Goal: Task Accomplishment & Management: Use online tool/utility

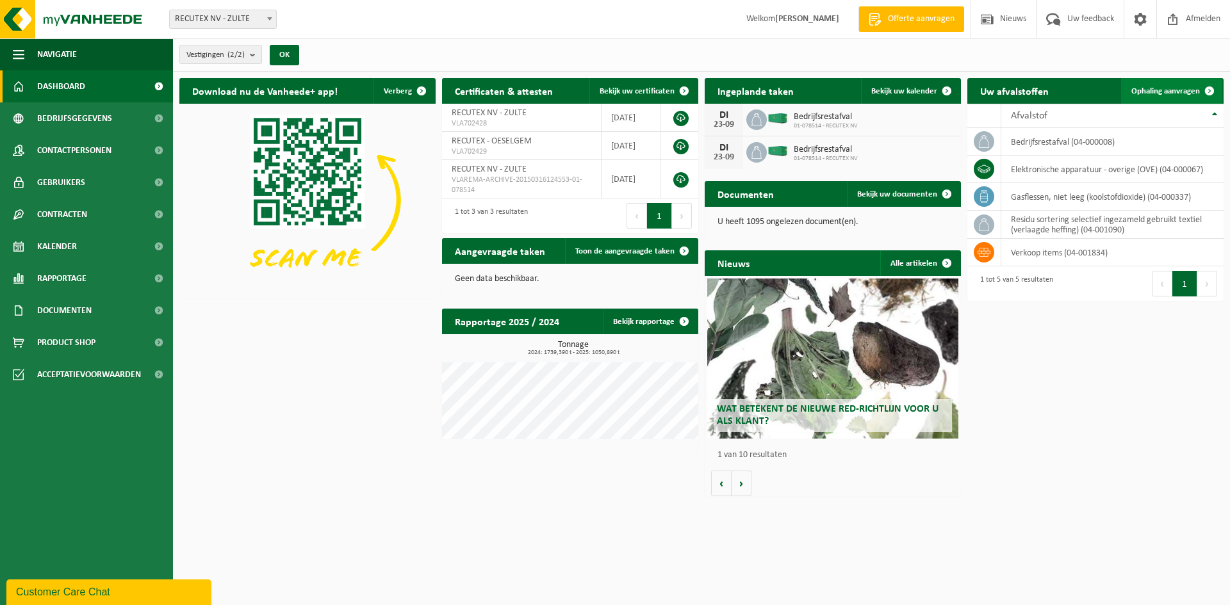
click at [1158, 92] on span "Ophaling aanvragen" at bounding box center [1166, 91] width 69 height 8
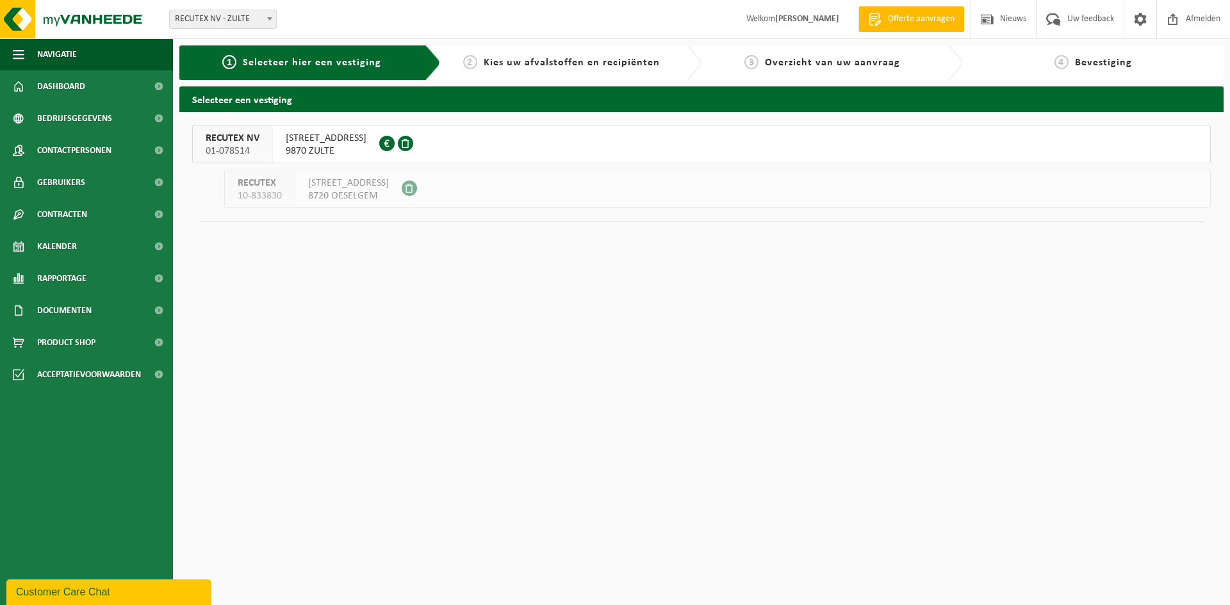
click at [315, 145] on span "9870 ZULTE" at bounding box center [326, 151] width 81 height 13
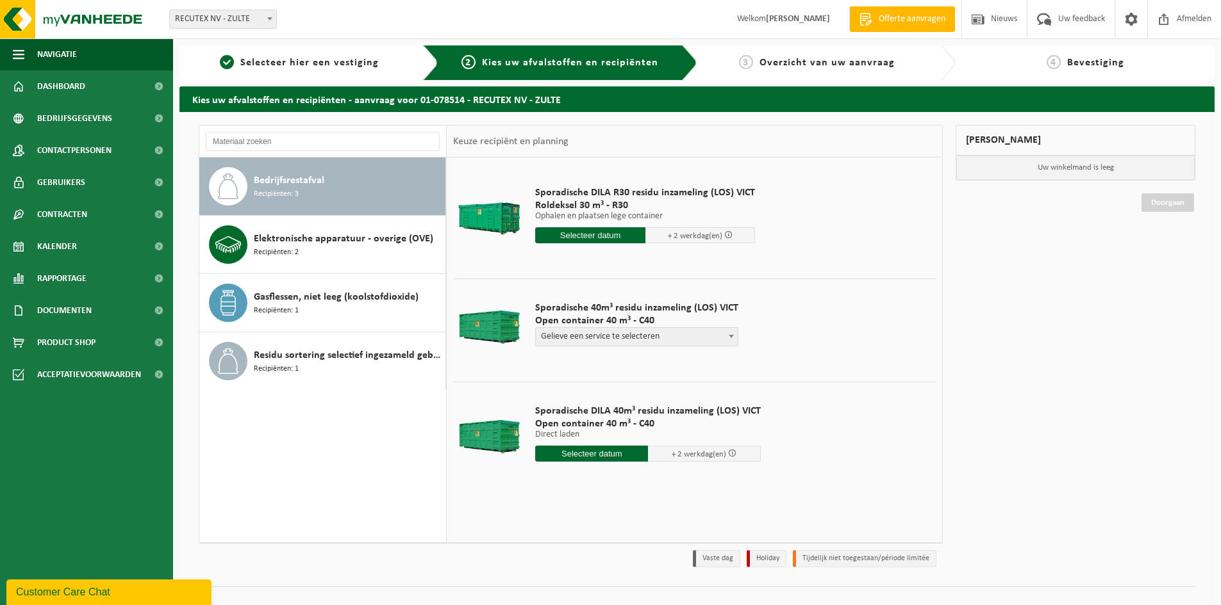
click at [712, 335] on span "Gelieve een service te selecteren" at bounding box center [637, 337] width 202 height 18
select select "P2PL-VEL-098641_HK-XC-40-GN-00_04-000008_46"
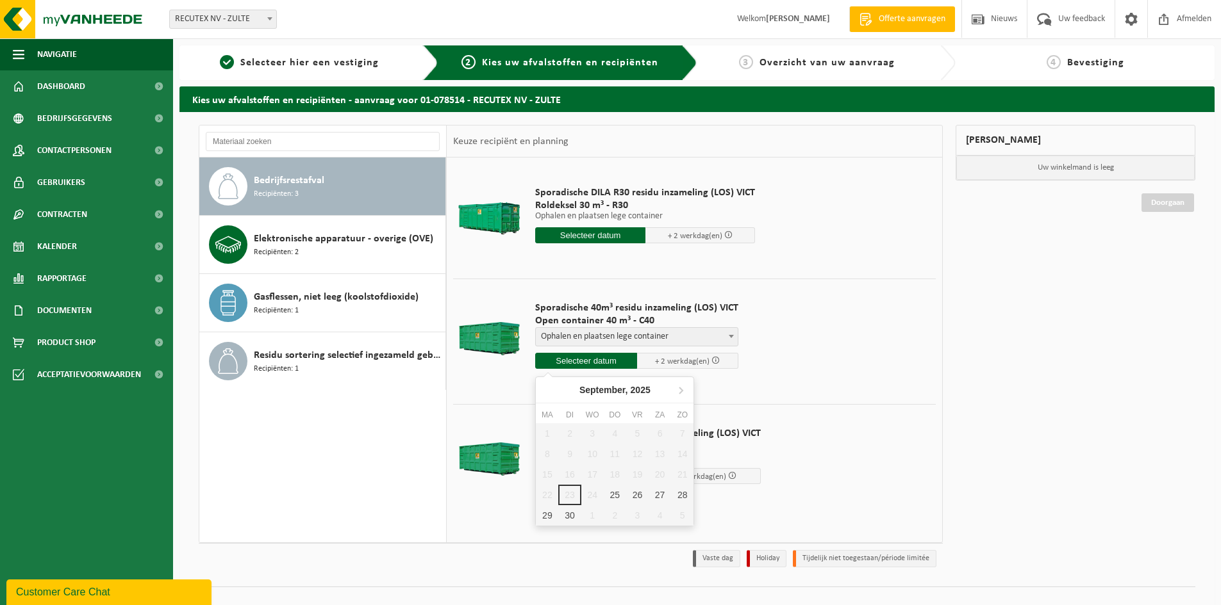
click at [585, 361] on input "text" at bounding box center [586, 361] width 102 height 16
click at [620, 497] on div "25" at bounding box center [615, 495] width 22 height 21
type input "Van 2025-09-25"
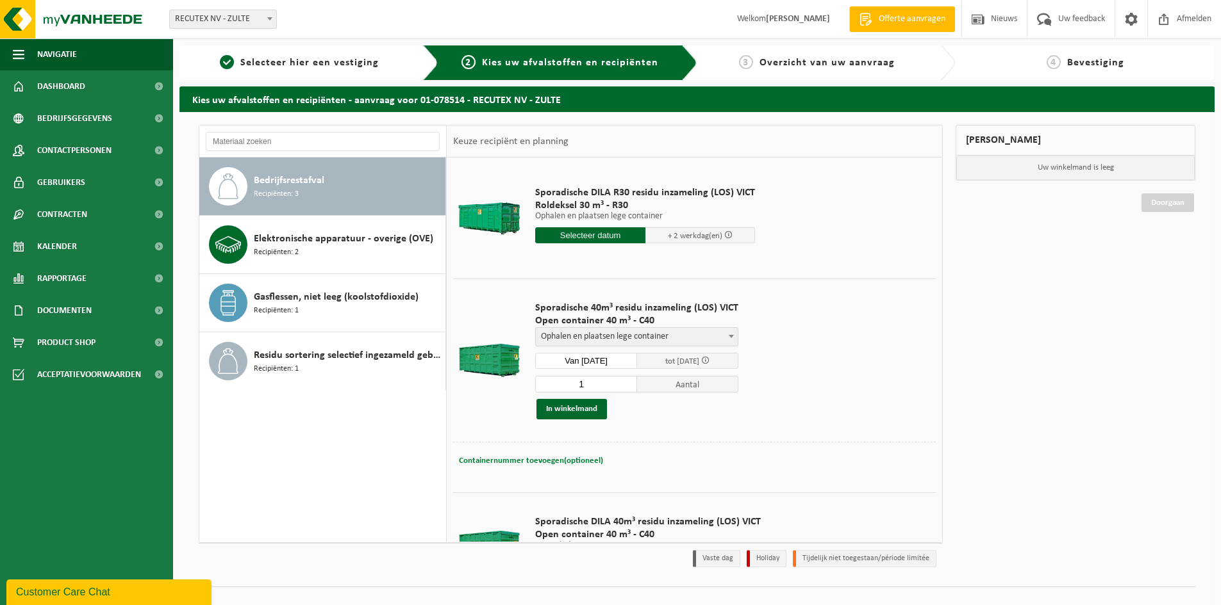
click at [536, 464] on span "Containernummer toevoegen(optioneel)" at bounding box center [531, 461] width 144 height 8
click at [550, 459] on input "VANAF 10U (NIET VROEGER)" at bounding box center [621, 460] width 235 height 17
type input "VANAF 9U (NIET VROEGER)"
click at [568, 408] on button "In winkelmand" at bounding box center [571, 409] width 70 height 21
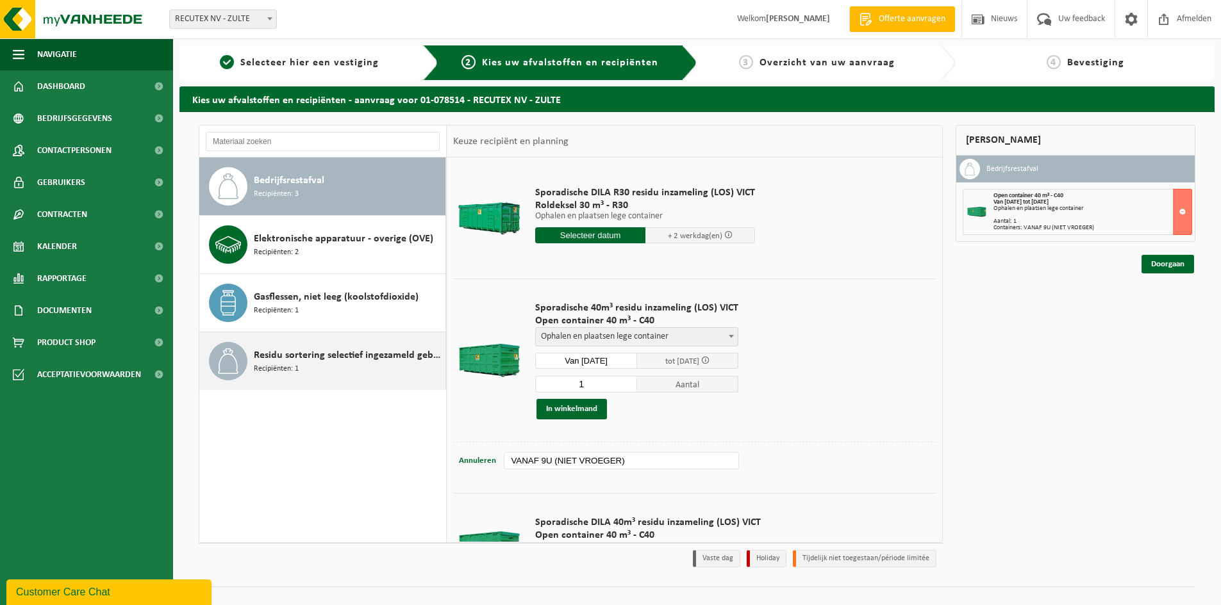
click at [318, 358] on span "Residu sortering selectief ingezameld gebruikt textiel (verlaagde heffing)" at bounding box center [348, 355] width 188 height 15
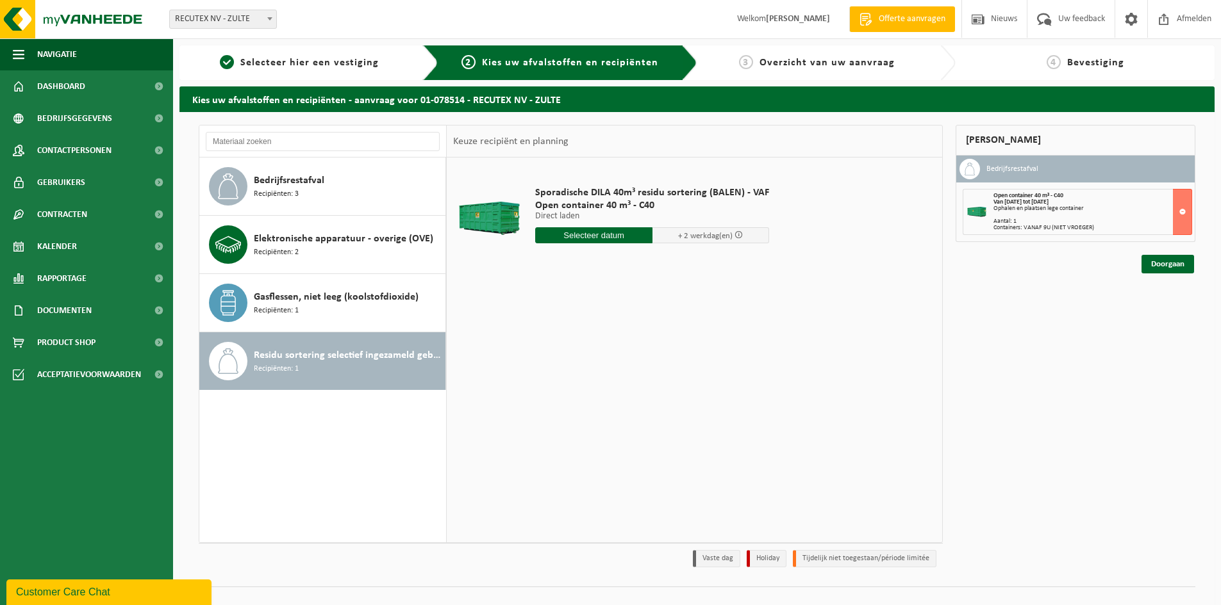
click at [593, 238] on input "text" at bounding box center [593, 235] width 117 height 16
click at [614, 368] on div "25" at bounding box center [615, 369] width 22 height 21
type input "Van 2025-09-25"
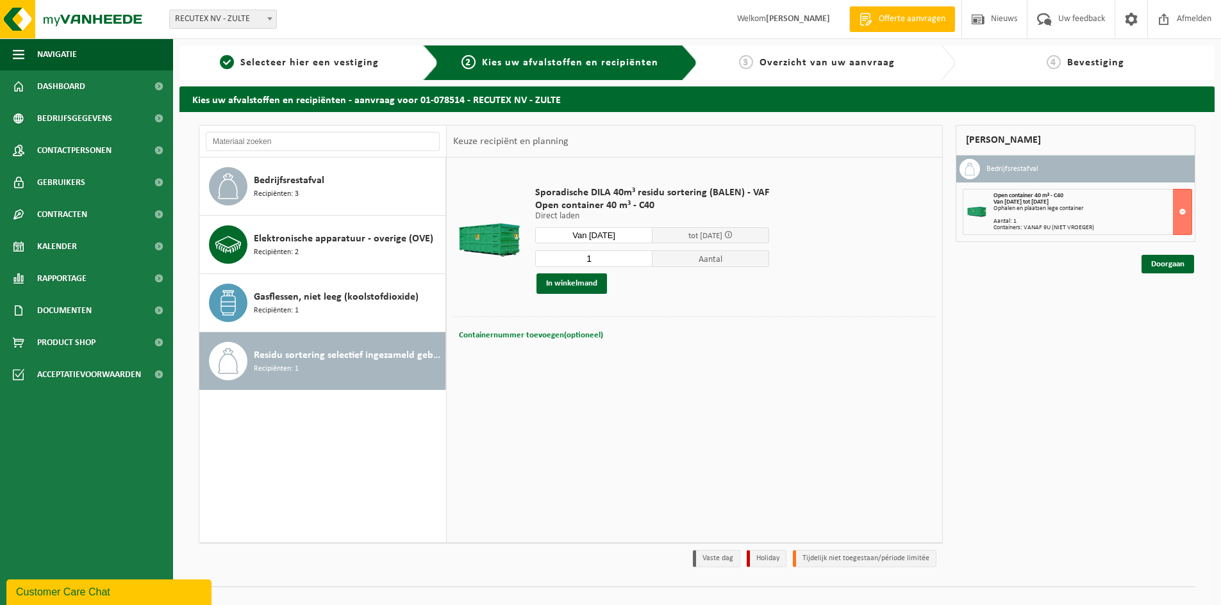
click at [557, 334] on span "Containernummer toevoegen(optioneel)" at bounding box center [531, 335] width 144 height 8
type input "VANAF 9U (NIET VROEGER)"
click at [566, 283] on button "In winkelmand" at bounding box center [571, 284] width 70 height 21
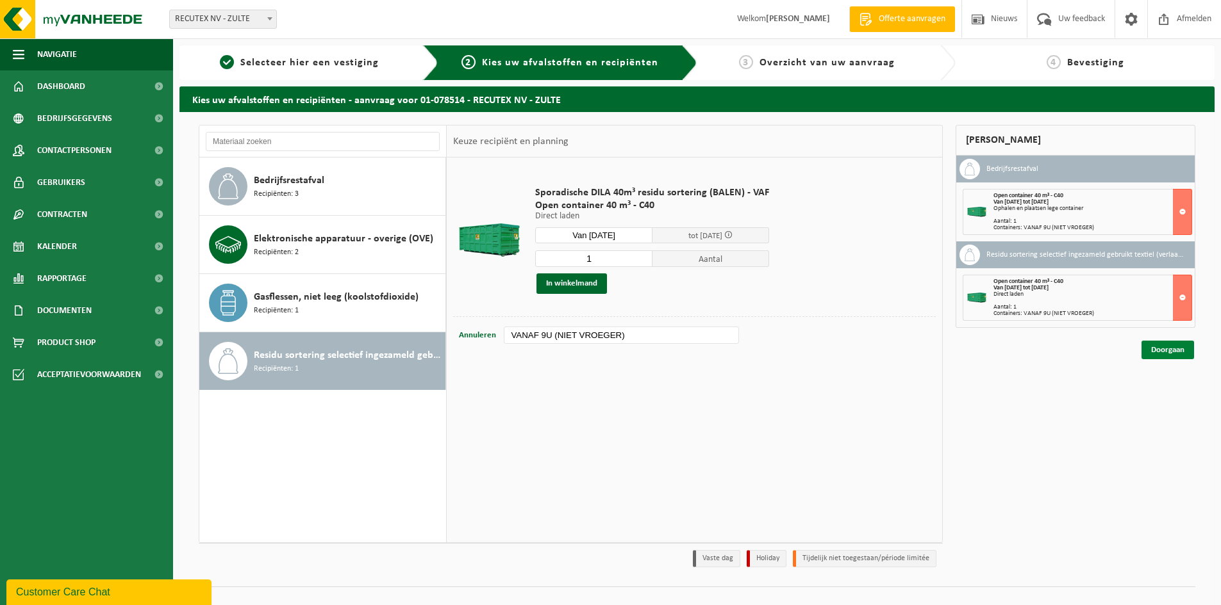
click at [1160, 350] on link "Doorgaan" at bounding box center [1167, 350] width 53 height 19
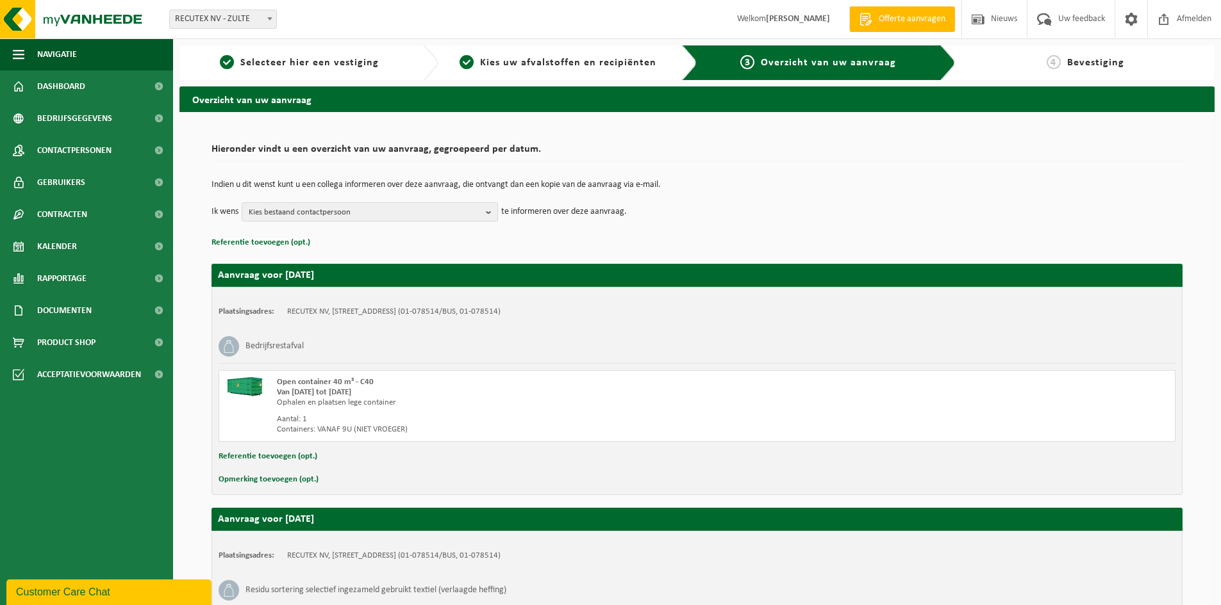
scroll to position [199, 0]
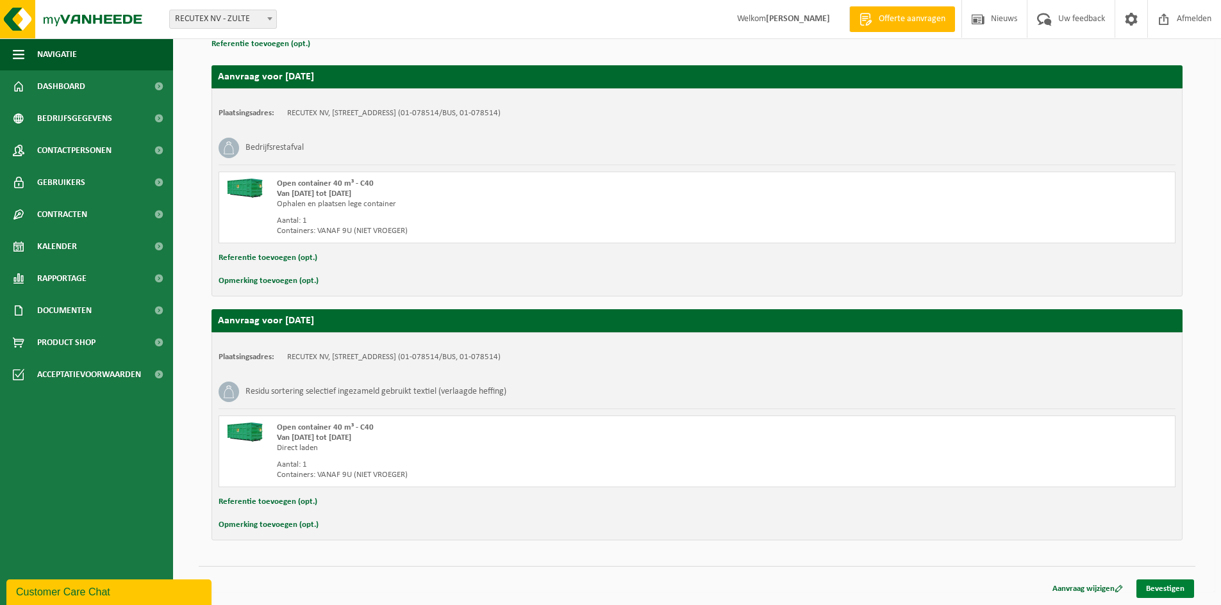
click at [1178, 591] on link "Bevestigen" at bounding box center [1165, 589] width 58 height 19
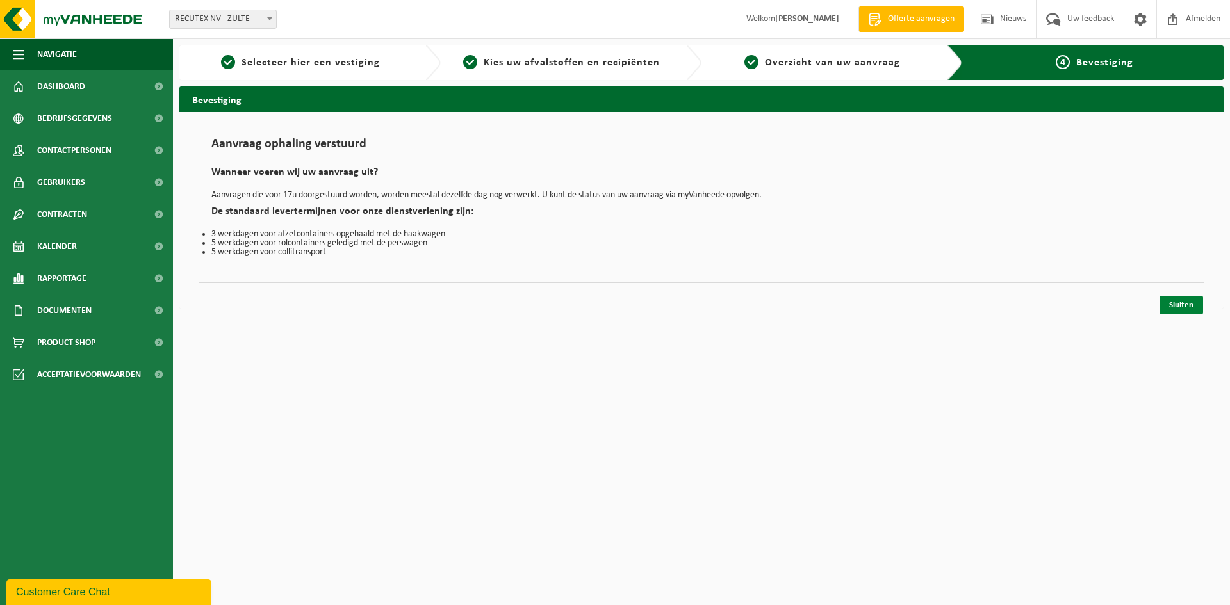
click at [1183, 311] on link "Sluiten" at bounding box center [1182, 305] width 44 height 19
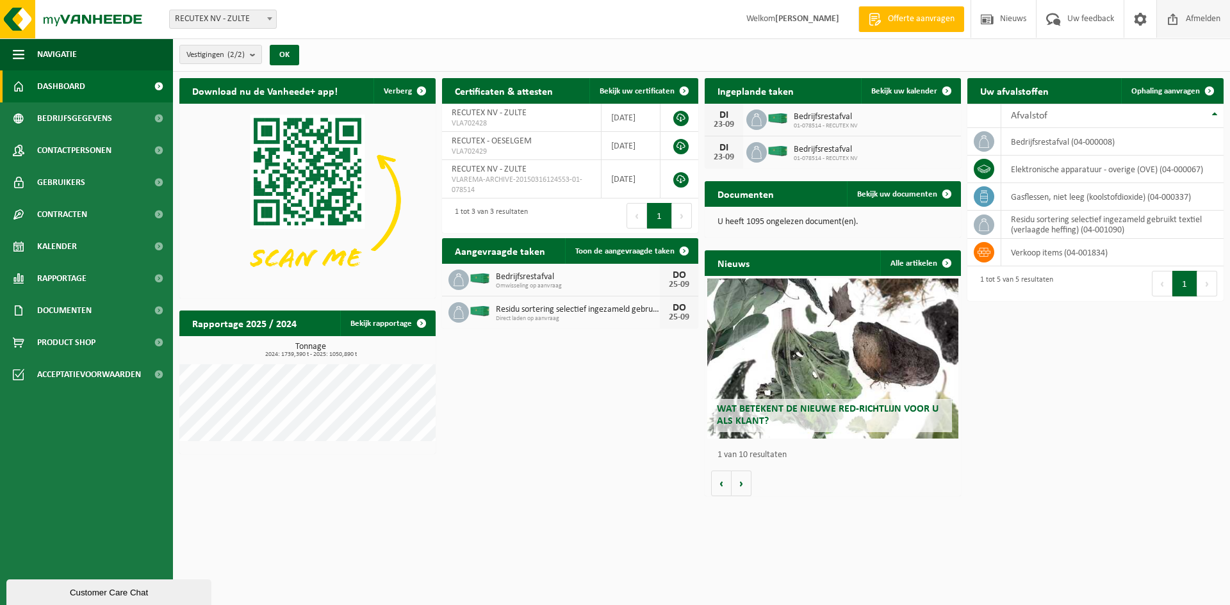
click at [1196, 17] on span "Afmelden" at bounding box center [1203, 19] width 41 height 38
